Goal: Task Accomplishment & Management: Manage account settings

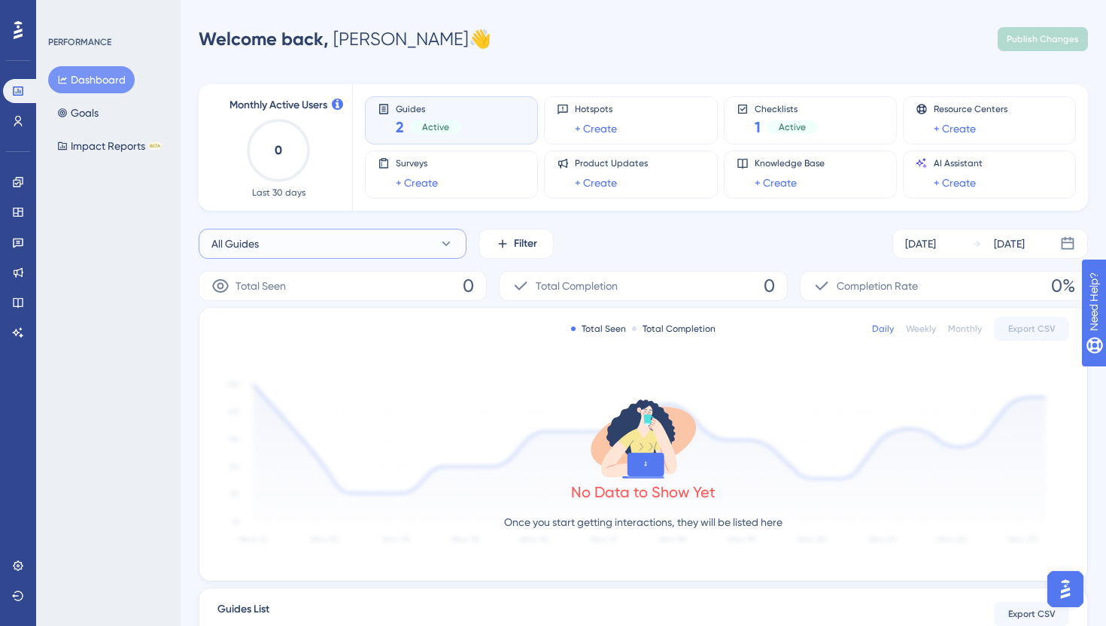
click at [277, 239] on button "All Guides" at bounding box center [333, 244] width 268 height 30
click at [217, 257] on button "All Guides" at bounding box center [333, 244] width 268 height 30
click at [20, 186] on icon at bounding box center [18, 182] width 10 height 10
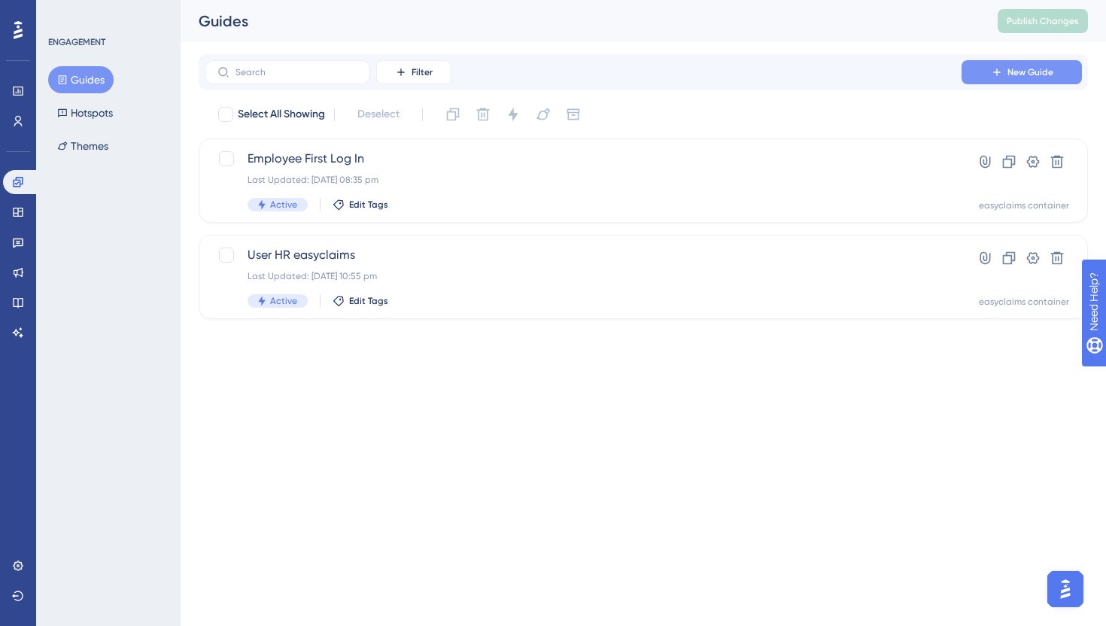
click at [1001, 74] on icon at bounding box center [997, 72] width 12 height 12
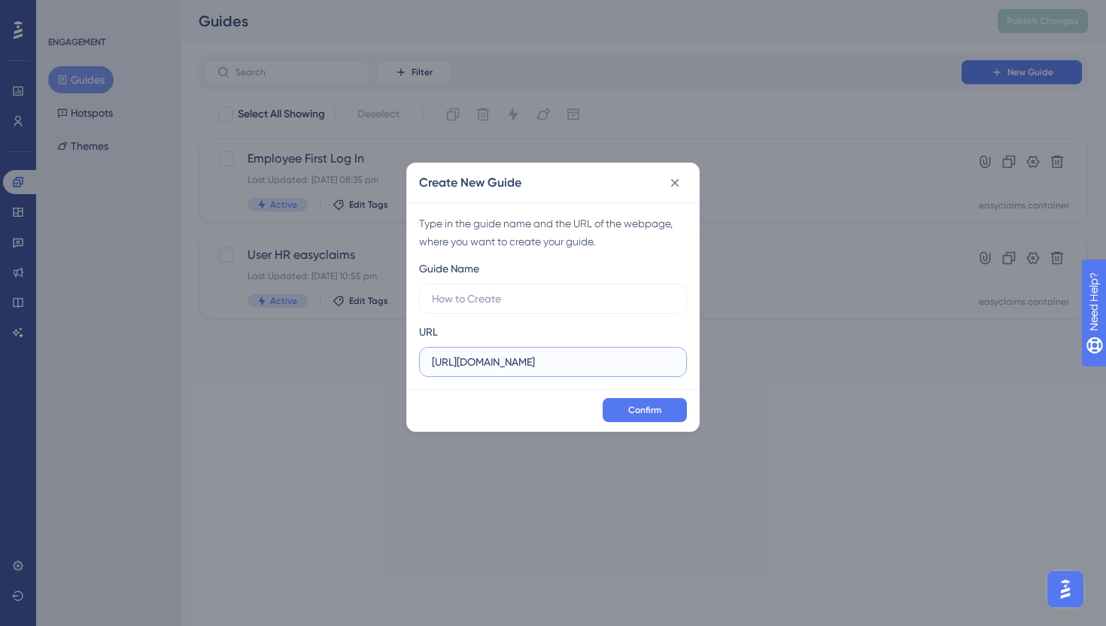
click at [548, 361] on input "https://login.easyclaims.sg" at bounding box center [553, 362] width 242 height 17
click at [672, 176] on icon at bounding box center [674, 182] width 15 height 15
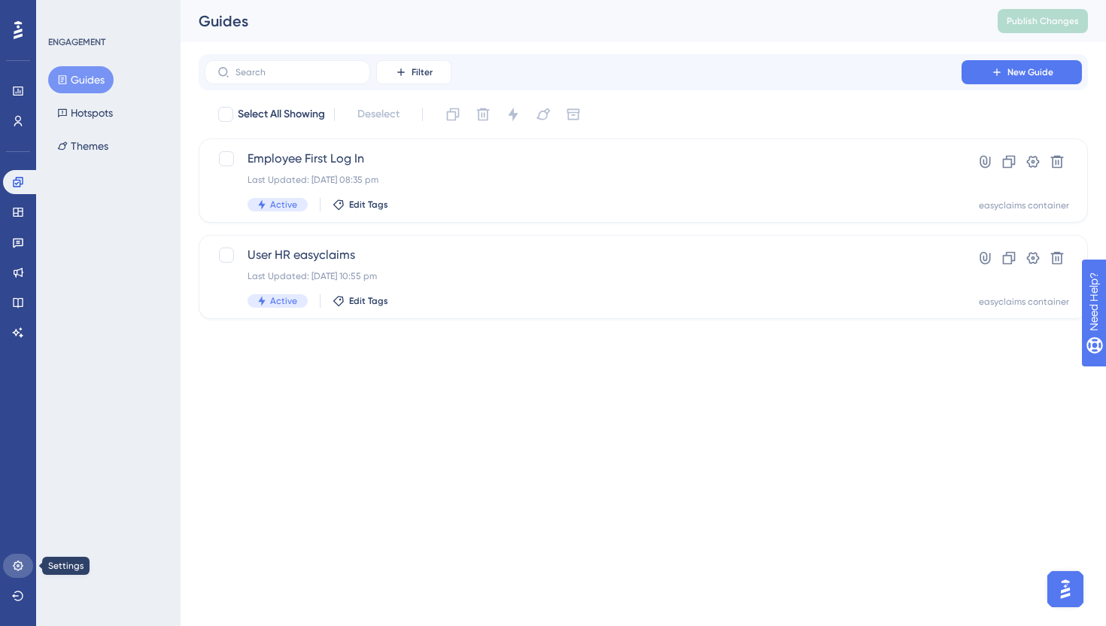
click at [16, 573] on link at bounding box center [18, 566] width 30 height 24
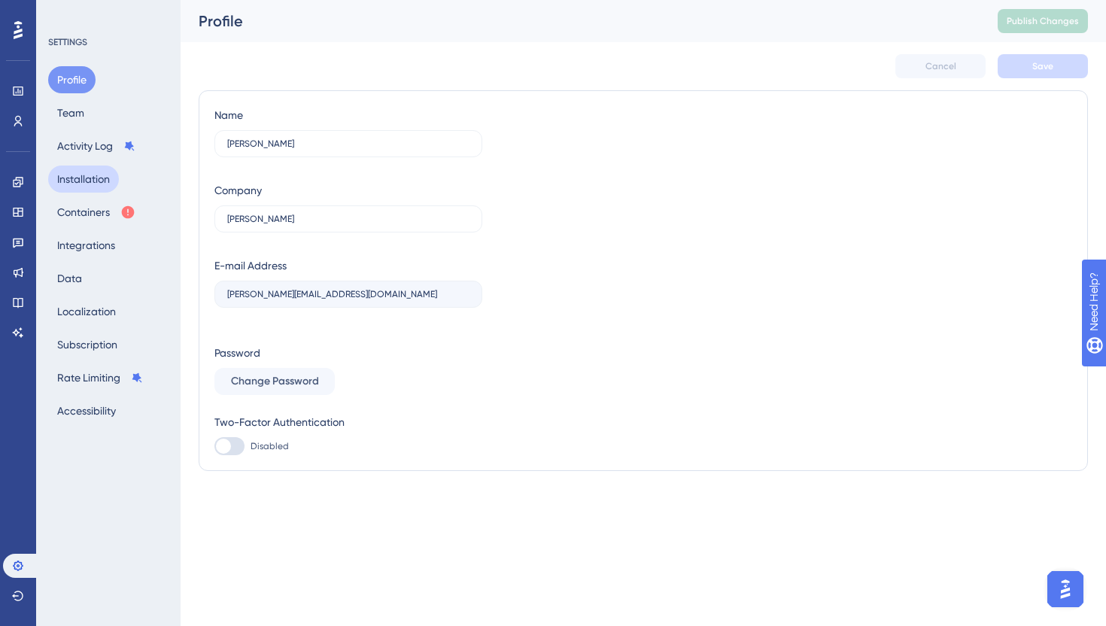
click at [68, 184] on button "Installation" at bounding box center [83, 179] width 71 height 27
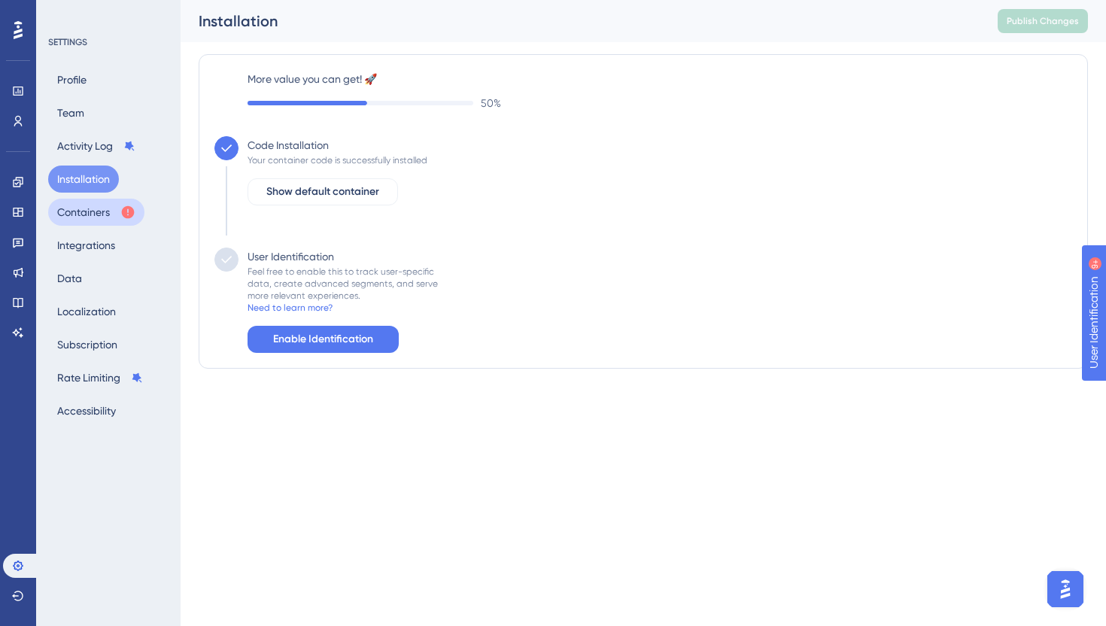
click at [84, 211] on button "Containers" at bounding box center [96, 212] width 96 height 27
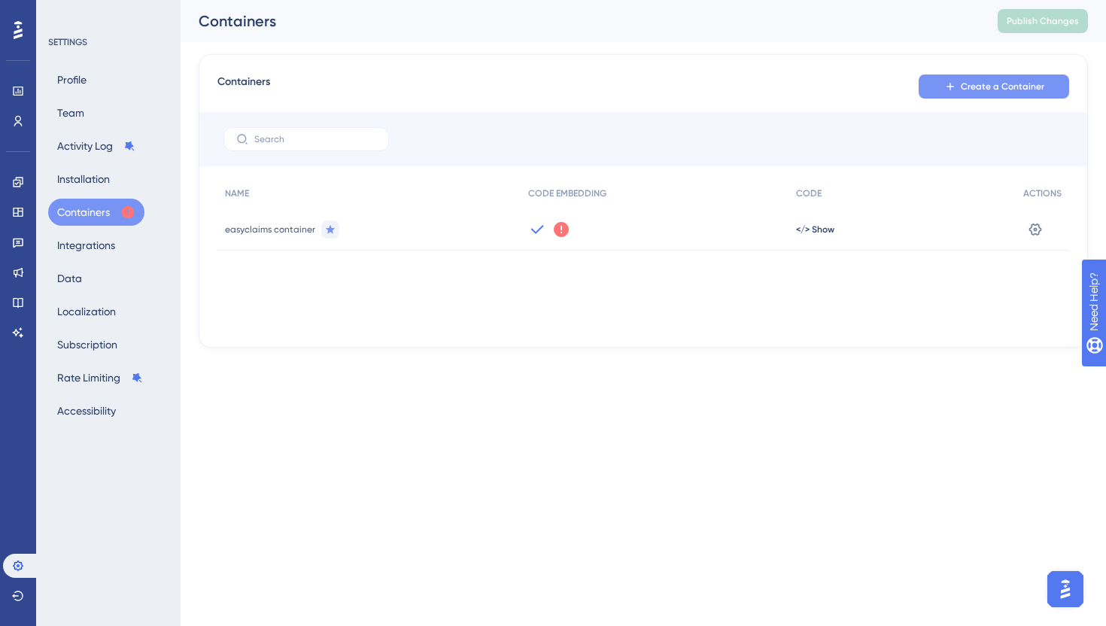
click at [966, 87] on span "Create a Container" at bounding box center [1003, 87] width 84 height 12
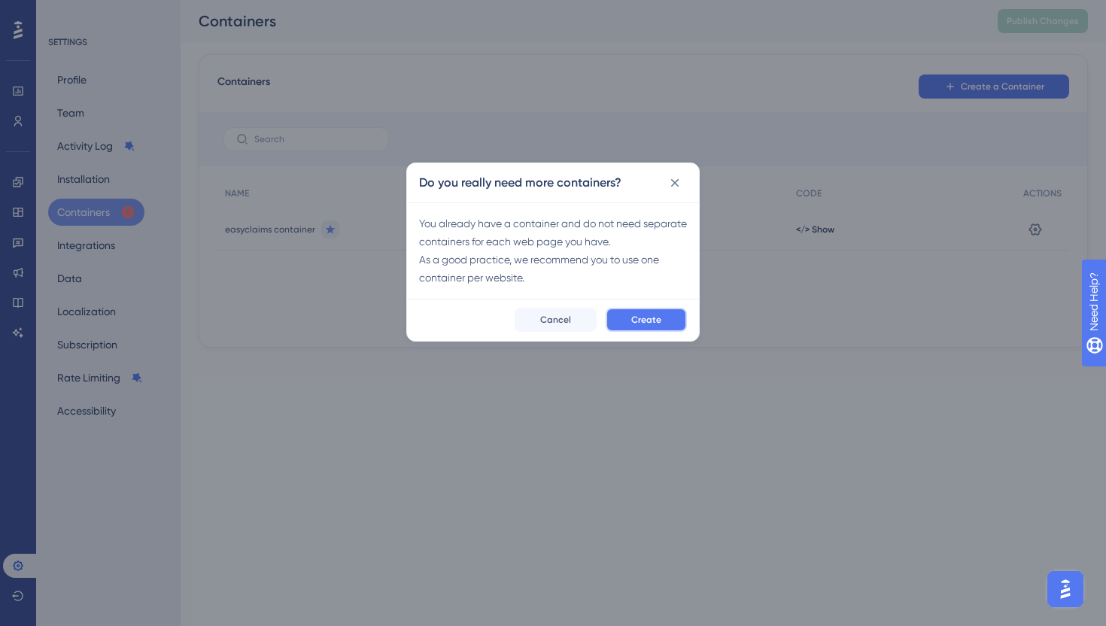
click at [655, 323] on span "Create" at bounding box center [646, 320] width 30 height 12
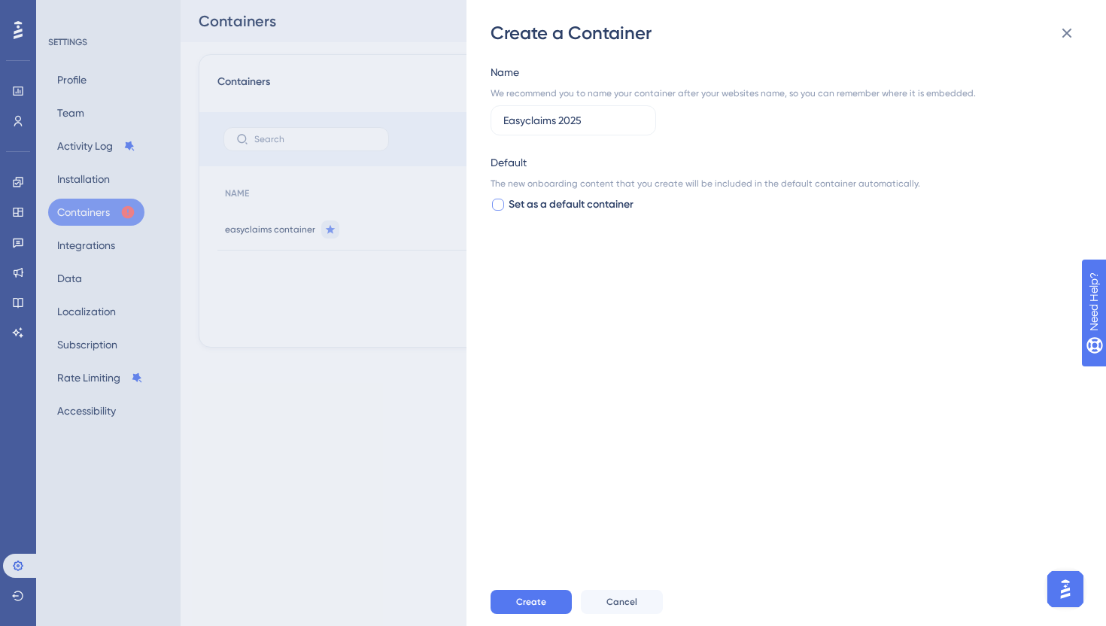
type input "Easyclaims 2025"
click at [557, 211] on span "Set as a default container" at bounding box center [571, 205] width 125 height 18
checkbox input "true"
click at [537, 601] on span "Create" at bounding box center [531, 602] width 30 height 12
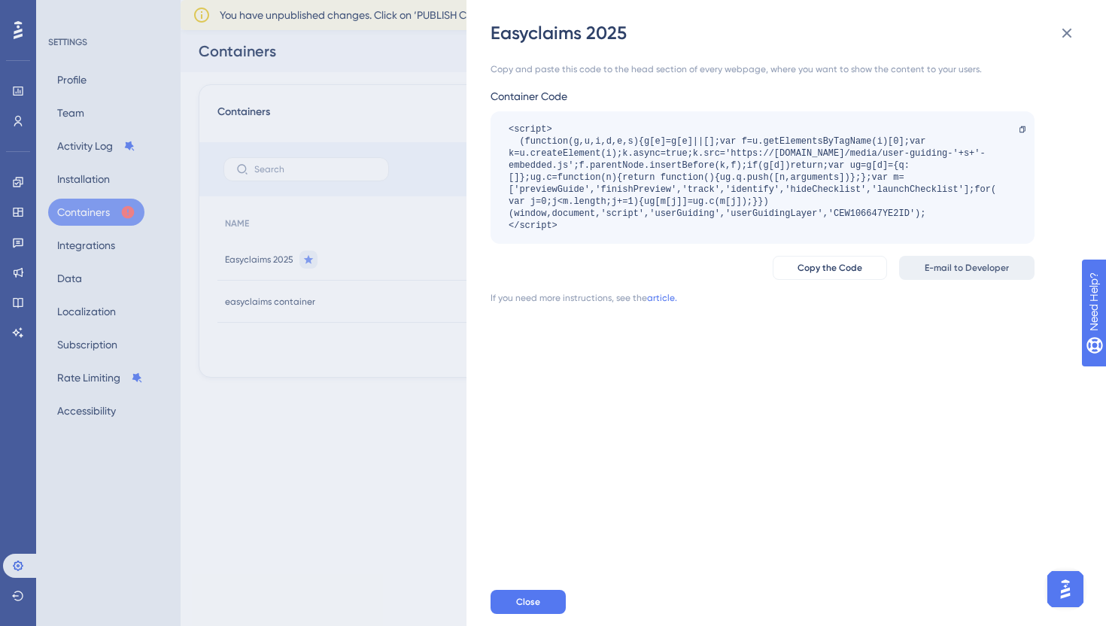
click at [941, 276] on button "E-mail to Developer" at bounding box center [966, 268] width 135 height 24
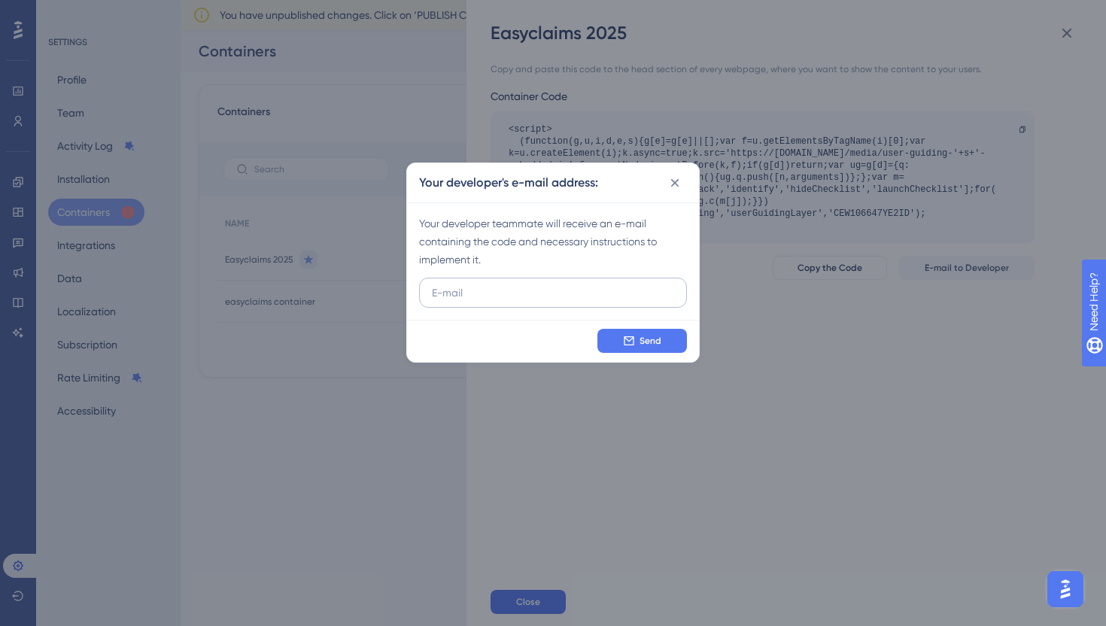
click at [491, 306] on label at bounding box center [553, 293] width 268 height 30
click at [491, 301] on input "text" at bounding box center [553, 292] width 242 height 17
paste input "duy@nutsales.co)"
type input "duy@nutsales.co"
click at [635, 343] on button "Send" at bounding box center [642, 341] width 90 height 24
